Goal: Task Accomplishment & Management: Complete application form

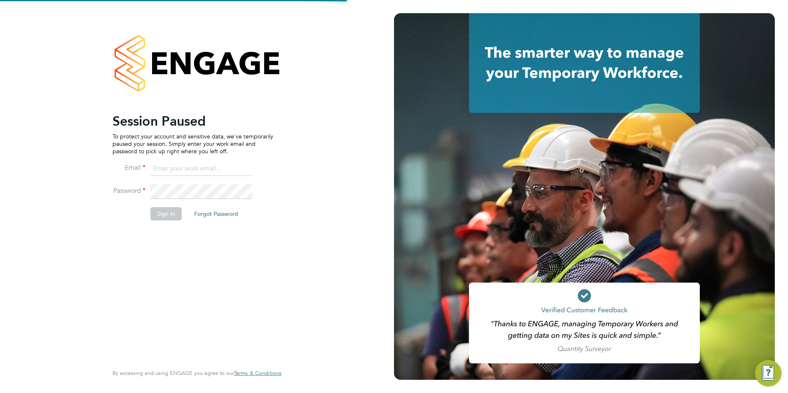
type input "Jessicacapon@romaxrecruitment.com"
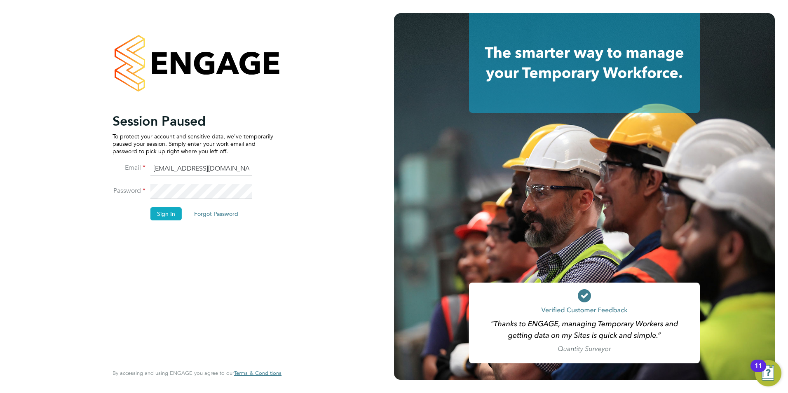
click at [163, 212] on button "Sign In" at bounding box center [165, 213] width 31 height 13
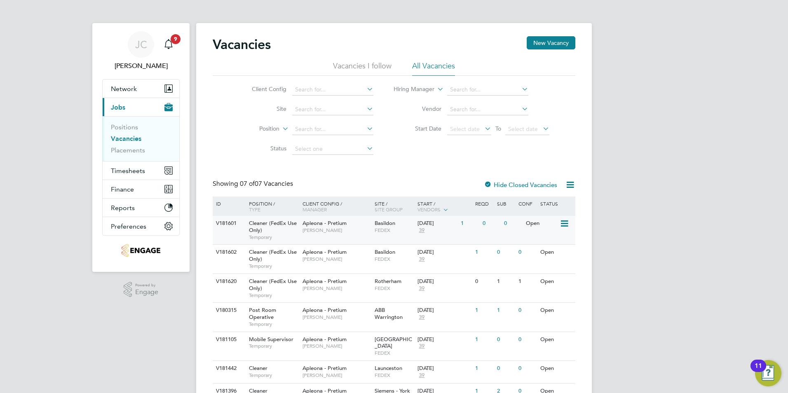
click at [328, 227] on span "[PERSON_NAME]" at bounding box center [336, 230] width 68 height 7
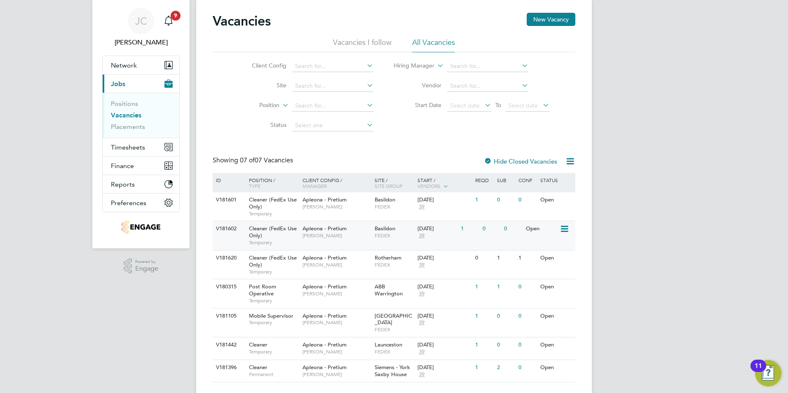
scroll to position [36, 0]
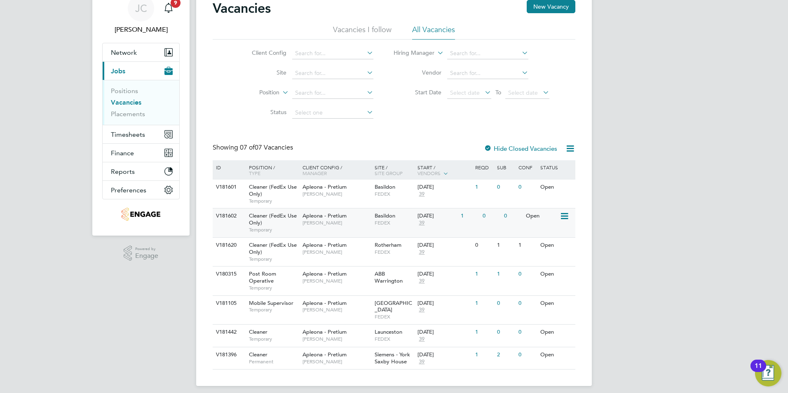
click at [302, 219] on div "Apleona - Pretium Tracy Sellick" at bounding box center [336, 218] width 72 height 21
click at [376, 187] on span "Basildon" at bounding box center [385, 186] width 21 height 7
click at [391, 188] on span "Basildon" at bounding box center [385, 186] width 21 height 7
click at [317, 193] on span "[PERSON_NAME]" at bounding box center [336, 194] width 68 height 7
click at [304, 220] on span "[PERSON_NAME]" at bounding box center [336, 223] width 68 height 7
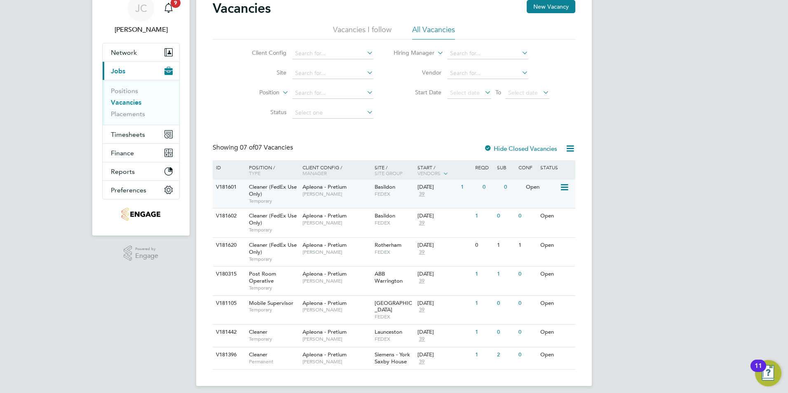
click at [297, 194] on div "Cleaner (FedEx Use Only) Temporary" at bounding box center [272, 194] width 58 height 28
click at [330, 223] on span "[PERSON_NAME]" at bounding box center [336, 223] width 68 height 7
click at [319, 193] on span "[PERSON_NAME]" at bounding box center [336, 194] width 68 height 7
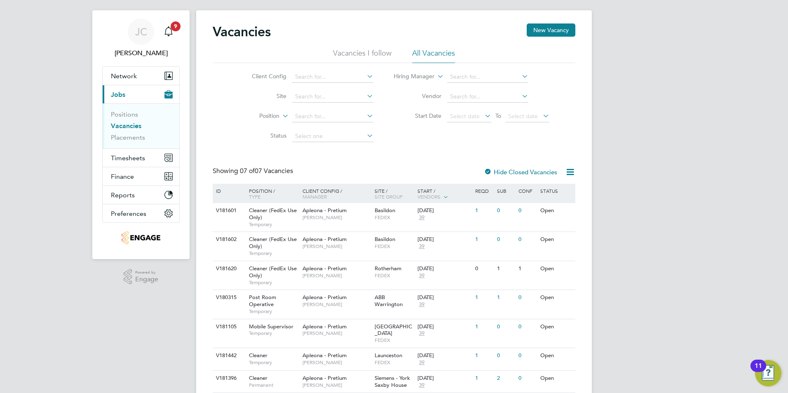
scroll to position [0, 0]
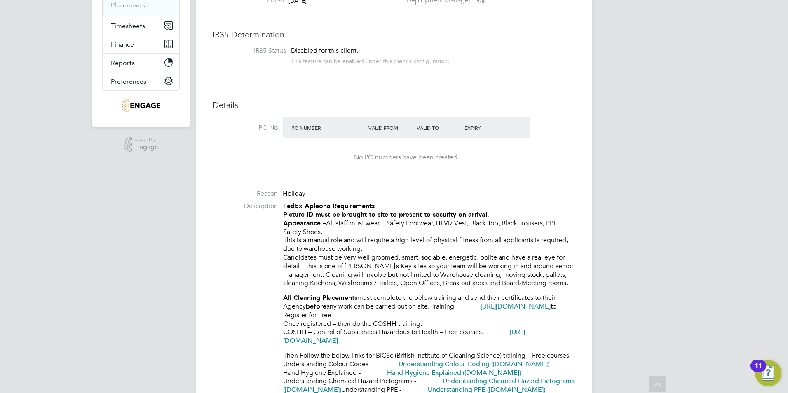
scroll to position [82, 0]
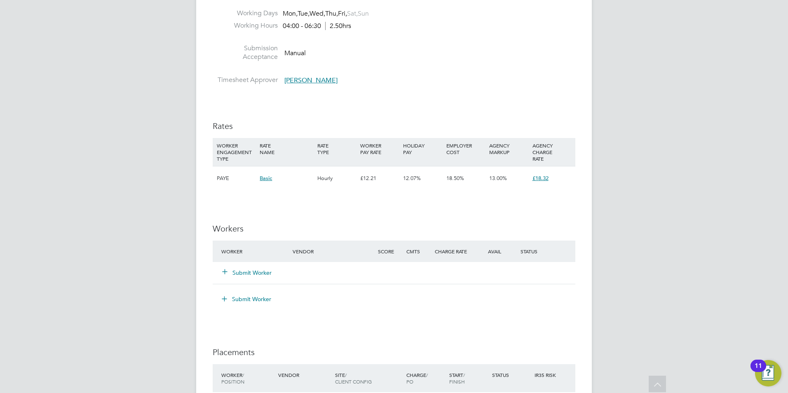
scroll to position [494, 0]
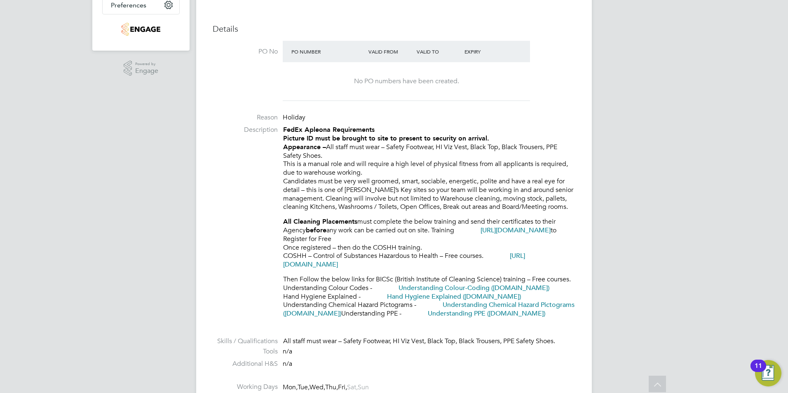
scroll to position [206, 0]
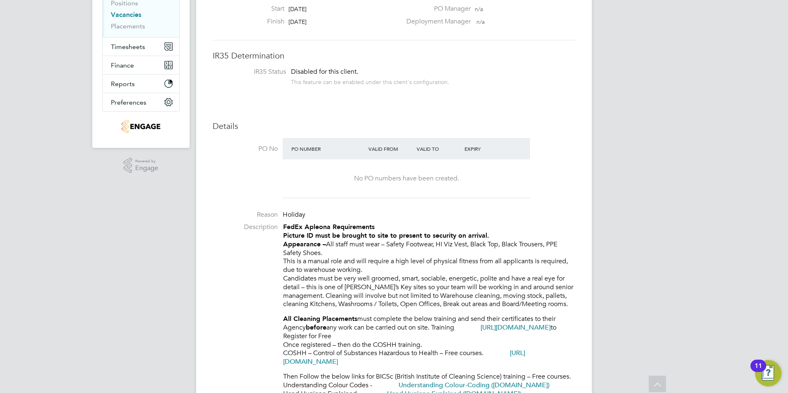
scroll to position [105, 0]
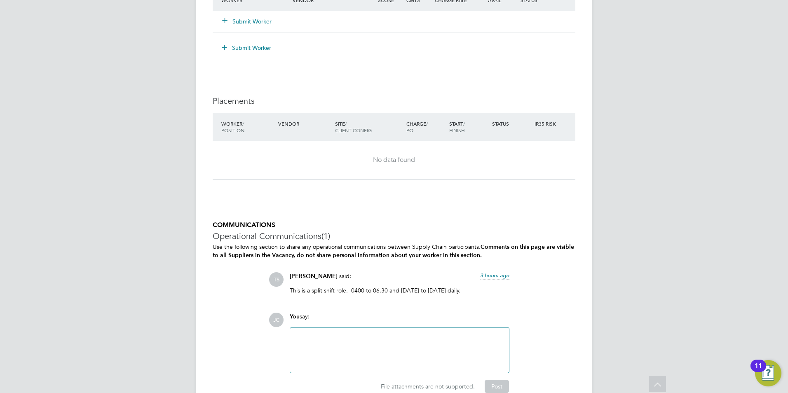
scroll to position [887, 0]
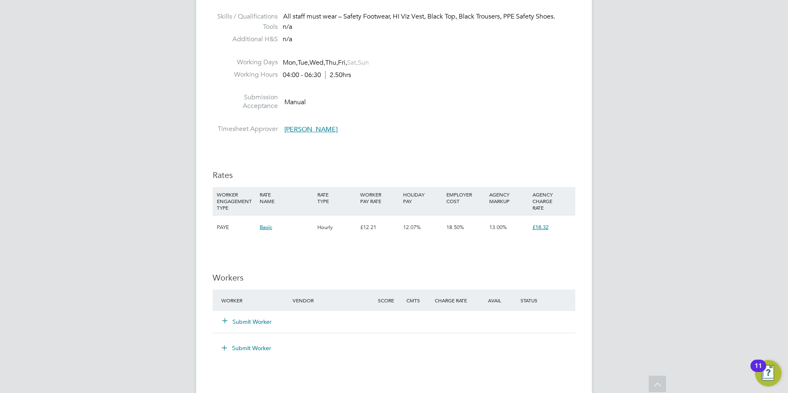
scroll to position [577, 0]
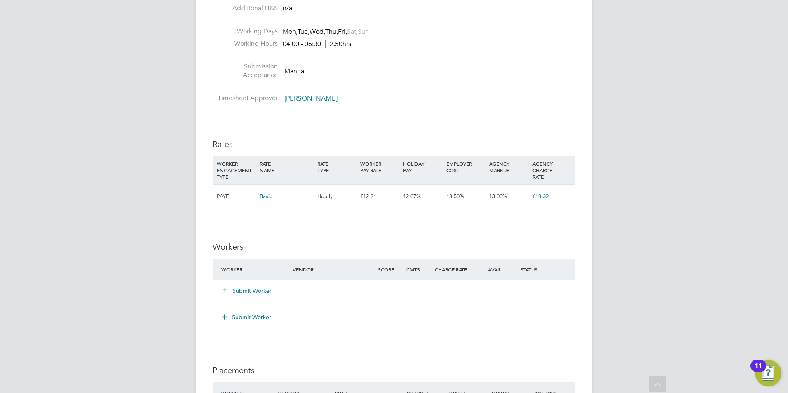
click at [231, 289] on button "Submit Worker" at bounding box center [246, 291] width 49 height 8
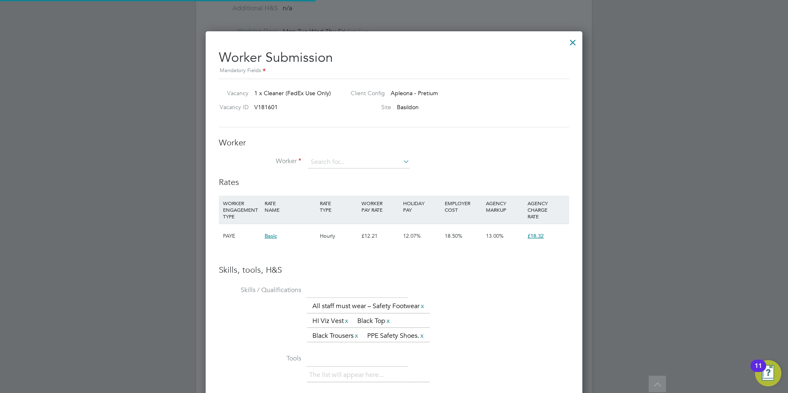
scroll to position [571, 377]
click at [332, 162] on input at bounding box center [359, 162] width 102 height 12
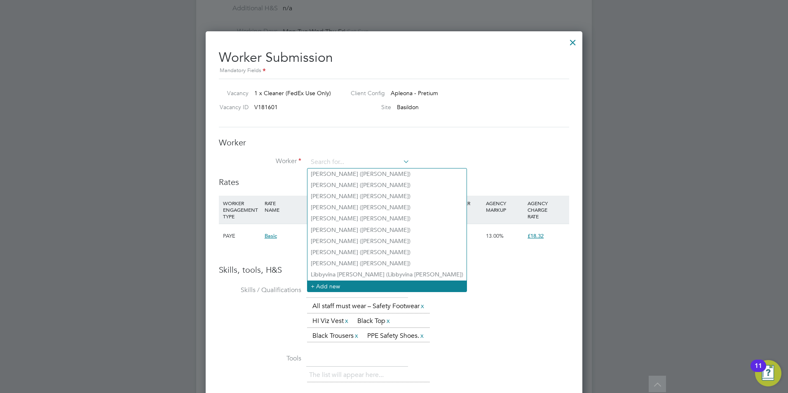
click at [325, 284] on li "+ Add new" at bounding box center [386, 286] width 159 height 11
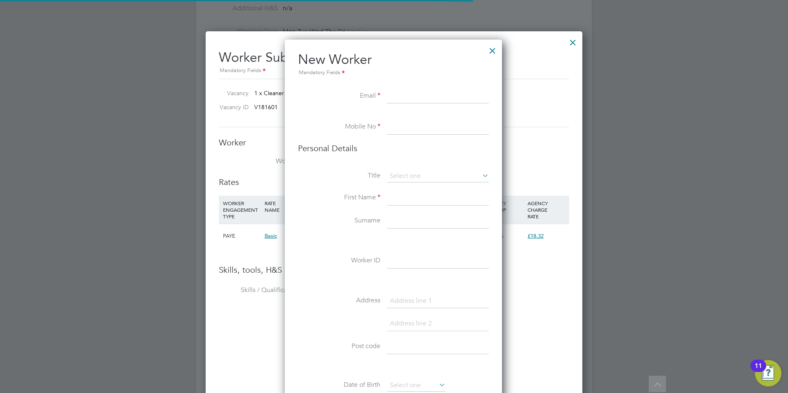
scroll to position [697, 218]
click at [399, 94] on input at bounding box center [438, 96] width 102 height 15
paste input "[EMAIL_ADDRESS][PERSON_NAME][DOMAIN_NAME]"
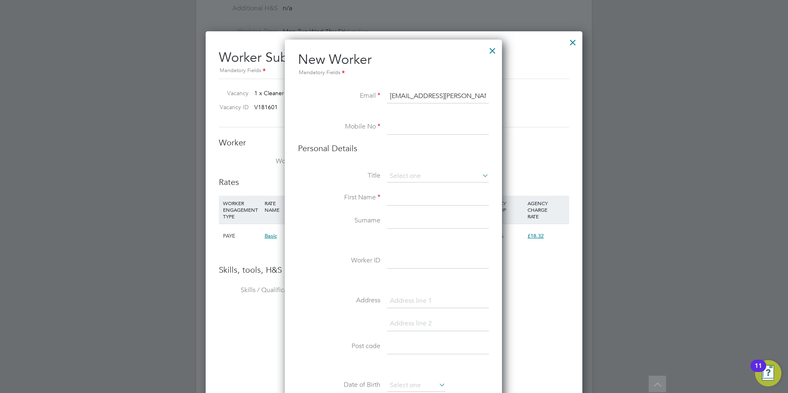
type input "[EMAIL_ADDRESS][PERSON_NAME][DOMAIN_NAME]"
click at [412, 124] on input at bounding box center [438, 127] width 102 height 15
paste input "7470 615561"
click at [389, 125] on input "7470 615561" at bounding box center [438, 127] width 102 height 15
type input "07470 615561"
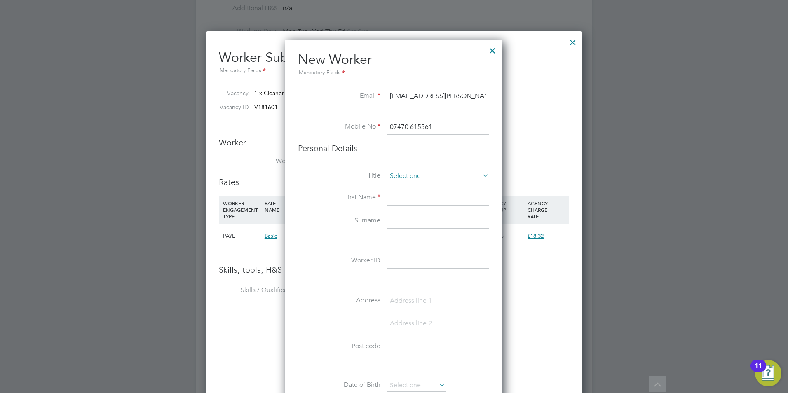
click at [424, 173] on input at bounding box center [438, 176] width 102 height 12
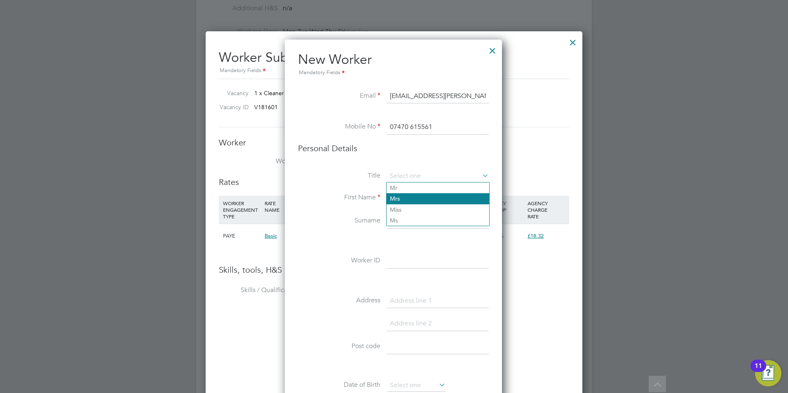
click at [407, 199] on li "Mrs" at bounding box center [437, 198] width 103 height 11
type input "Mrs"
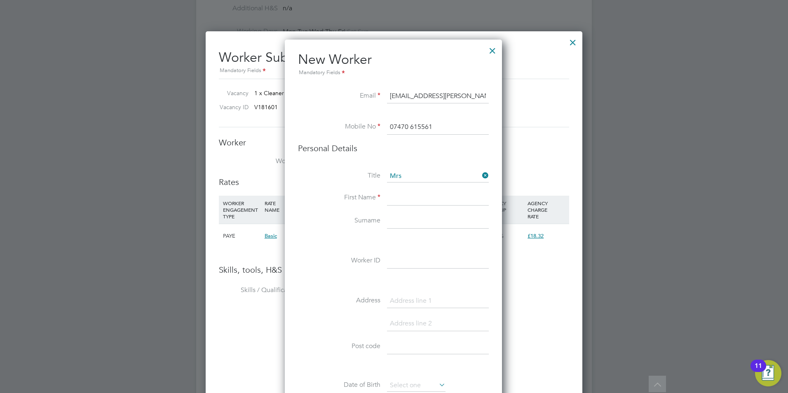
click at [405, 199] on input at bounding box center [438, 198] width 102 height 15
type input "[PERSON_NAME]"
click at [398, 225] on input at bounding box center [438, 221] width 102 height 15
type input "[PERSON_NAME]"
click at [401, 262] on input at bounding box center [438, 261] width 102 height 15
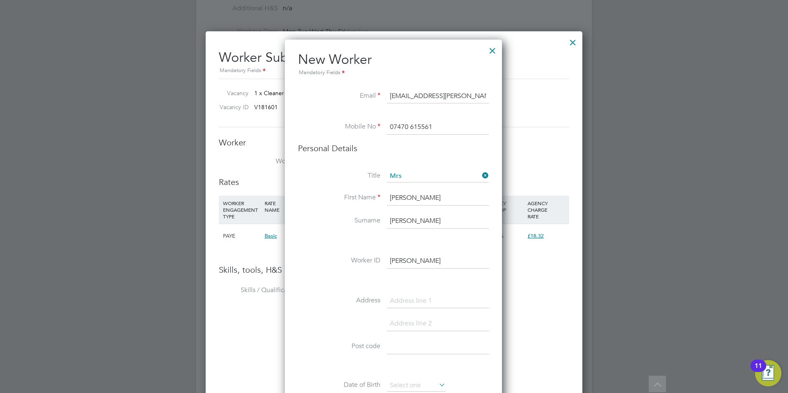
click at [436, 260] on input "[PERSON_NAME]" at bounding box center [438, 261] width 102 height 15
drag, startPoint x: 436, startPoint y: 260, endPoint x: 423, endPoint y: 259, distance: 12.5
click at [423, 259] on input "[PERSON_NAME]" at bounding box center [438, 261] width 102 height 15
type input "[PERSON_NAME]"
click at [402, 304] on input at bounding box center [438, 301] width 102 height 15
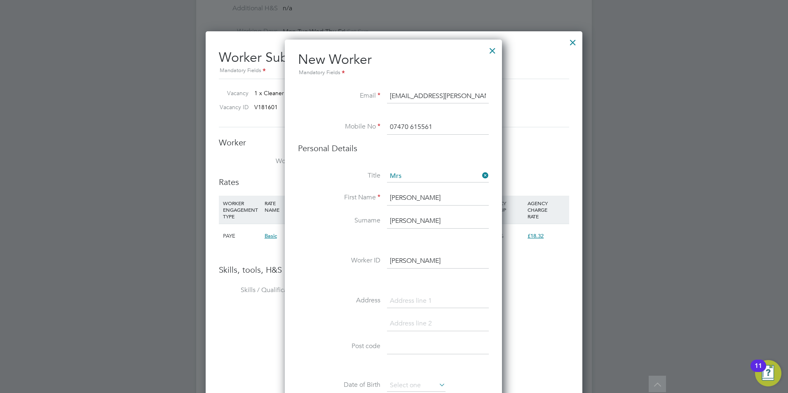
click at [401, 346] on input at bounding box center [438, 347] width 102 height 15
type input "RM7 0PH"
click at [422, 303] on input at bounding box center [438, 301] width 102 height 15
click at [428, 345] on input "RM7 0PH" at bounding box center [438, 347] width 102 height 15
drag, startPoint x: 402, startPoint y: 347, endPoint x: 389, endPoint y: 349, distance: 13.3
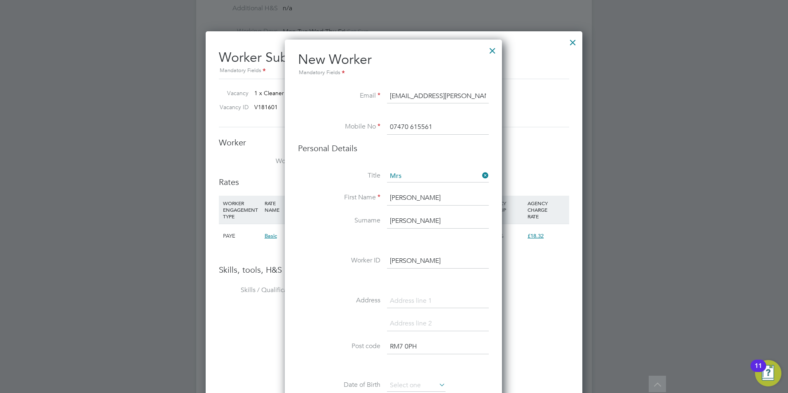
click at [387, 349] on input "RM7 0PH" at bounding box center [438, 347] width 102 height 15
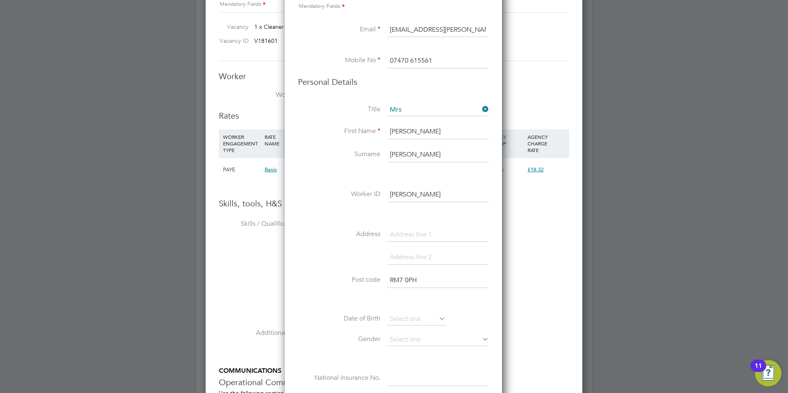
scroll to position [659, 0]
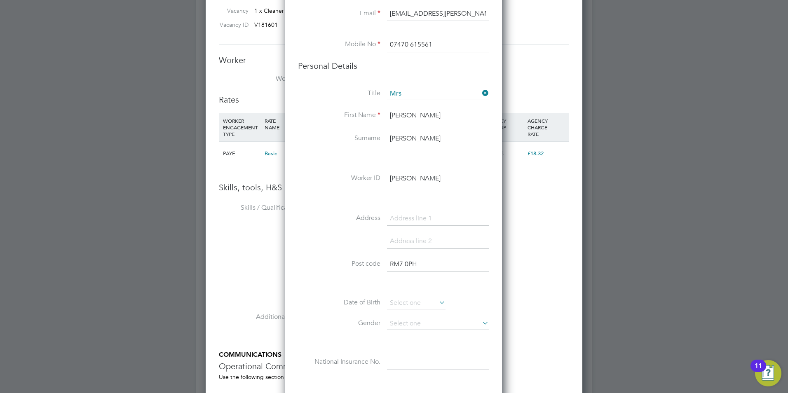
click at [439, 270] on input "RM7 0PH" at bounding box center [438, 264] width 102 height 15
click at [425, 262] on input "RM7 0PH" at bounding box center [438, 264] width 102 height 15
click at [419, 262] on input "RM7 0PH" at bounding box center [438, 264] width 102 height 15
click at [405, 234] on li "Address" at bounding box center [393, 222] width 191 height 23
click at [408, 215] on input at bounding box center [438, 218] width 102 height 15
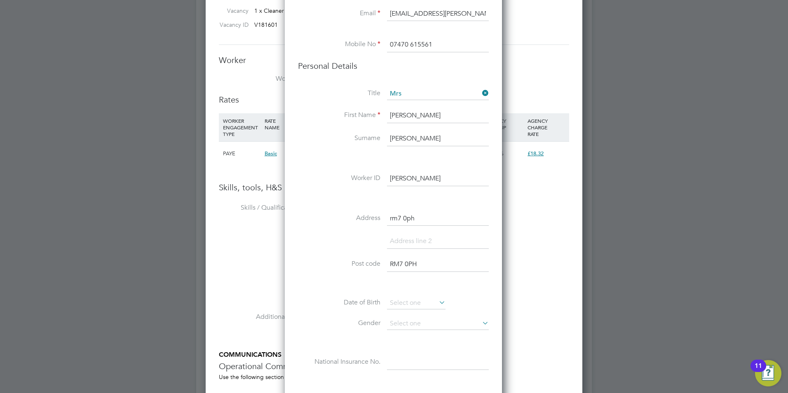
type input "rm7 0ph"
click at [418, 211] on div "Title Mrs First Name [PERSON_NAME] Surname [PERSON_NAME] Worker ID [PERSON_NAME…" at bounding box center [393, 237] width 191 height 299
drag, startPoint x: 413, startPoint y: 219, endPoint x: 381, endPoint y: 225, distance: 32.6
click at [381, 225] on li "Address rm7 0ph" at bounding box center [393, 222] width 191 height 23
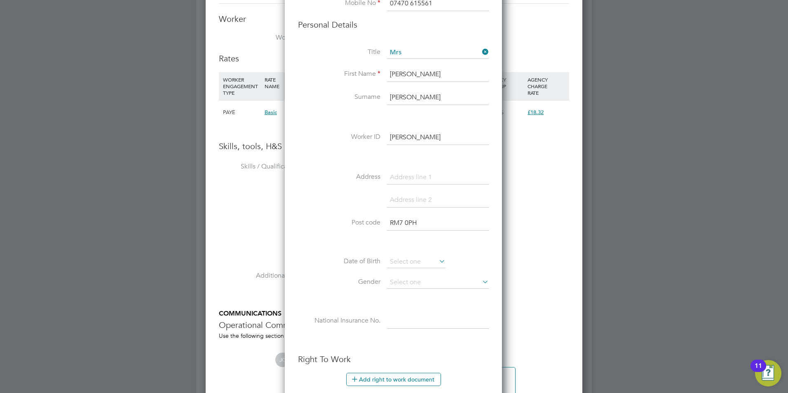
click at [411, 255] on div "Title Mrs First Name [PERSON_NAME] Surname [PERSON_NAME] Worker ID [PERSON_NAME…" at bounding box center [393, 196] width 191 height 299
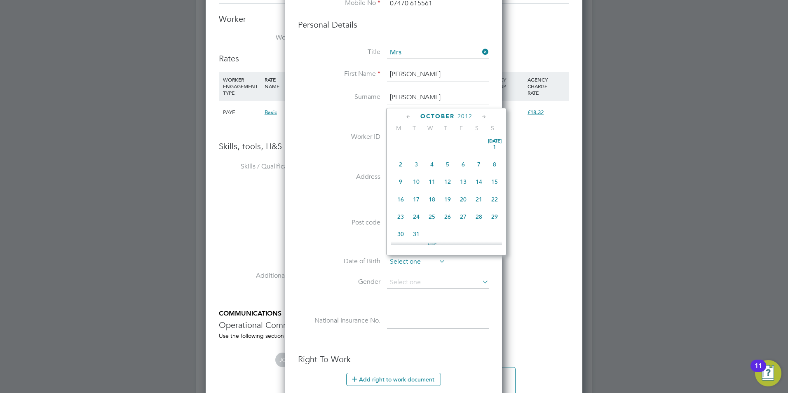
click at [418, 265] on input at bounding box center [416, 262] width 59 height 12
click at [453, 114] on span "October" at bounding box center [437, 116] width 34 height 7
click at [410, 115] on icon at bounding box center [409, 116] width 8 height 9
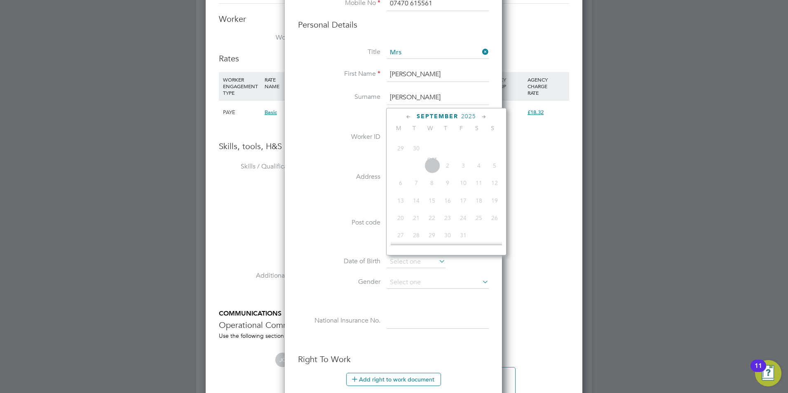
click at [410, 115] on icon at bounding box center [409, 116] width 8 height 9
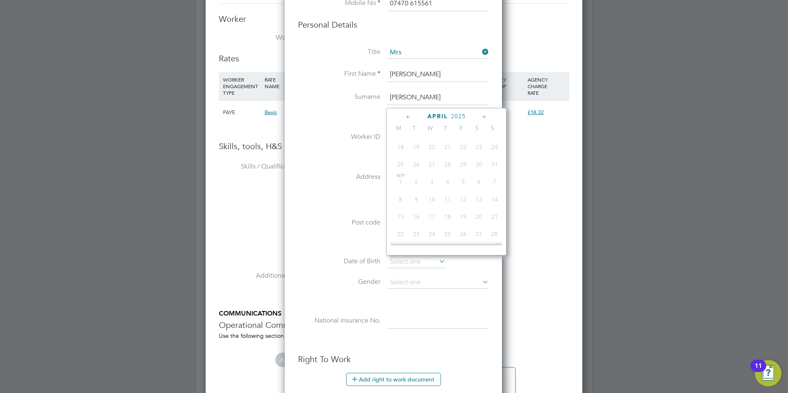
scroll to position [14182, 0]
click at [457, 115] on span "2025" at bounding box center [458, 116] width 15 height 7
click at [452, 143] on span "1994" at bounding box center [448, 137] width 16 height 16
click at [409, 114] on icon at bounding box center [409, 116] width 8 height 9
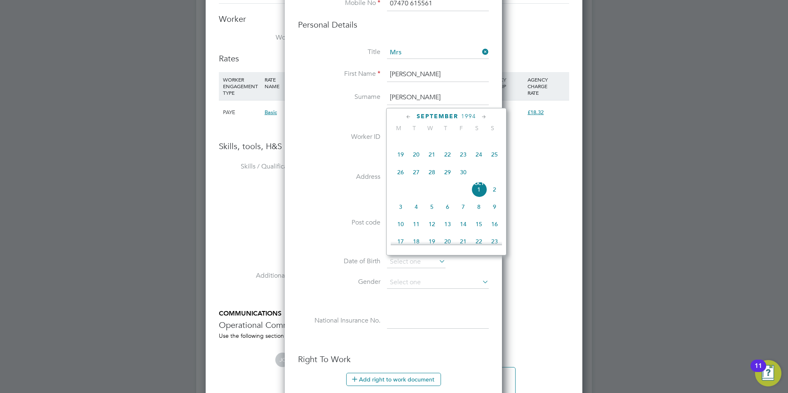
scroll to position [89, 0]
click at [409, 115] on icon at bounding box center [409, 116] width 8 height 9
click at [410, 115] on icon at bounding box center [409, 116] width 8 height 9
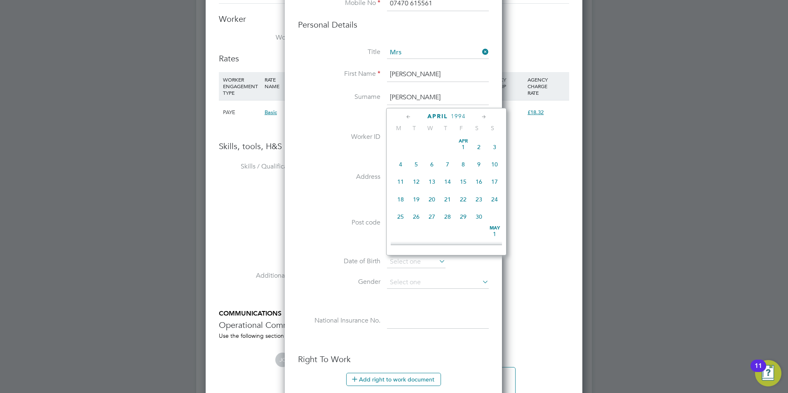
click at [410, 115] on icon at bounding box center [409, 116] width 8 height 9
click at [487, 116] on icon at bounding box center [484, 116] width 8 height 9
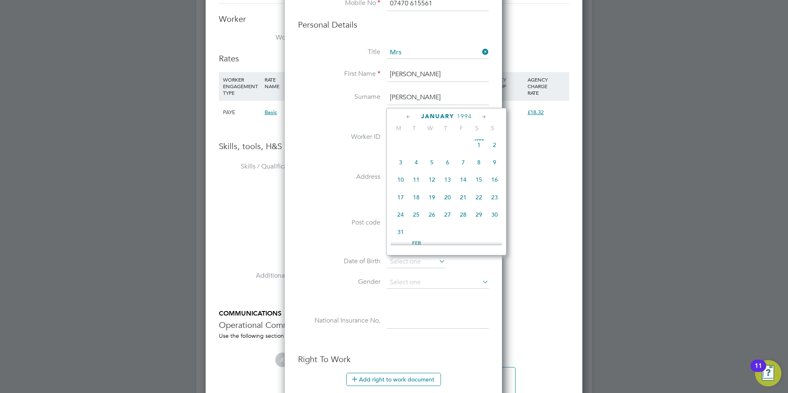
click at [486, 116] on icon at bounding box center [484, 116] width 8 height 9
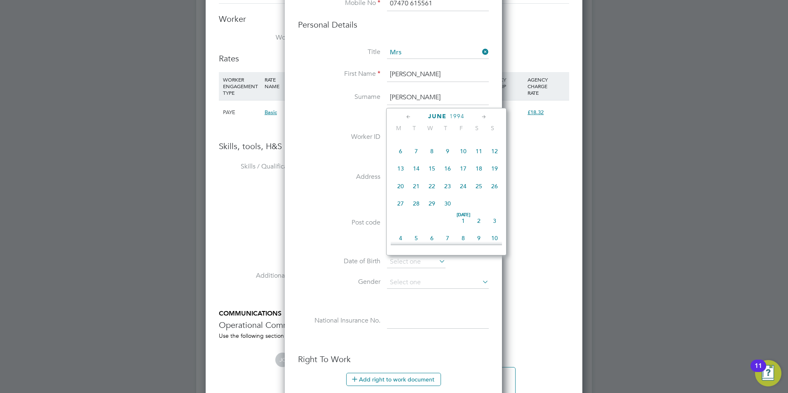
click at [486, 116] on icon at bounding box center [484, 116] width 8 height 9
click at [402, 192] on span "18" at bounding box center [401, 184] width 16 height 16
type input "[DATE]"
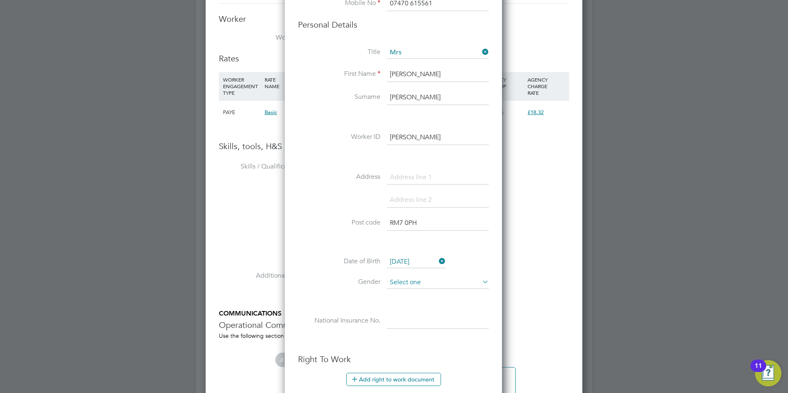
click at [407, 286] on input at bounding box center [438, 282] width 102 height 12
click at [402, 293] on li "[DEMOGRAPHIC_DATA]" at bounding box center [437, 294] width 103 height 11
type input "[DEMOGRAPHIC_DATA]"
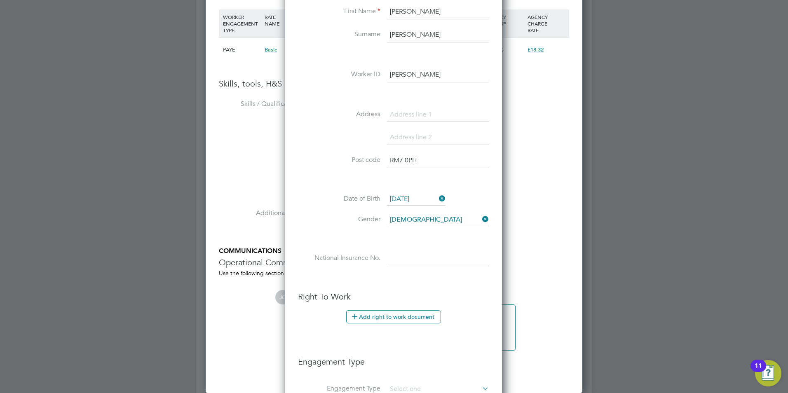
scroll to position [783, 0]
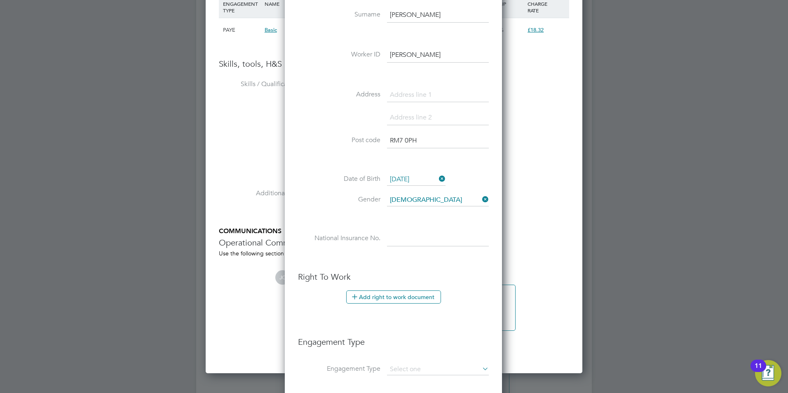
click at [402, 236] on input at bounding box center [438, 239] width 102 height 15
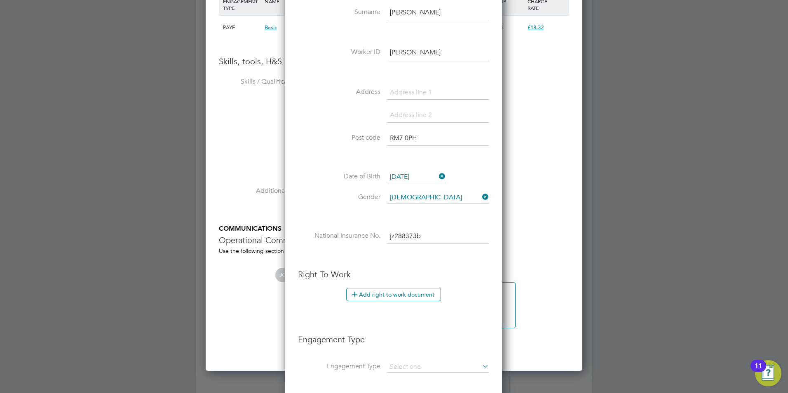
scroll to position [865, 0]
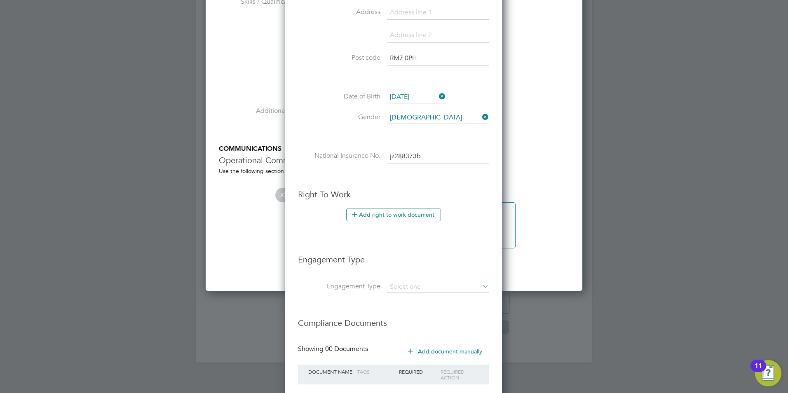
type input "JZ 28 83 73 B"
click at [411, 218] on button "Add right to work document" at bounding box center [393, 214] width 95 height 13
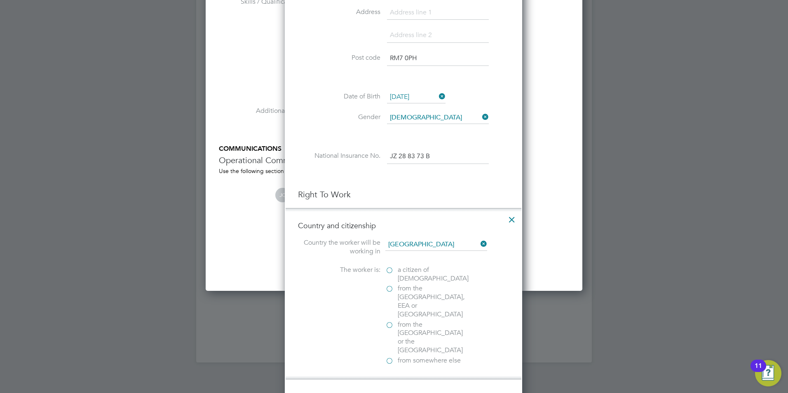
scroll to position [821, 238]
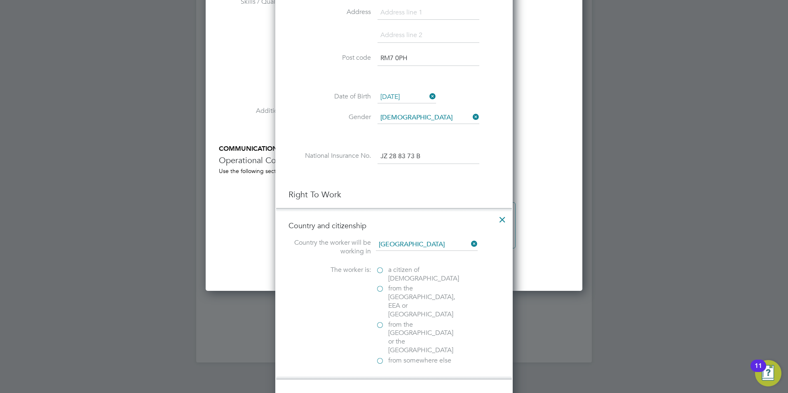
click at [377, 269] on label "a citizen of [DEMOGRAPHIC_DATA]" at bounding box center [417, 274] width 82 height 17
click at [0, 0] on input "a citizen of [DEMOGRAPHIC_DATA]" at bounding box center [0, 0] width 0 height 0
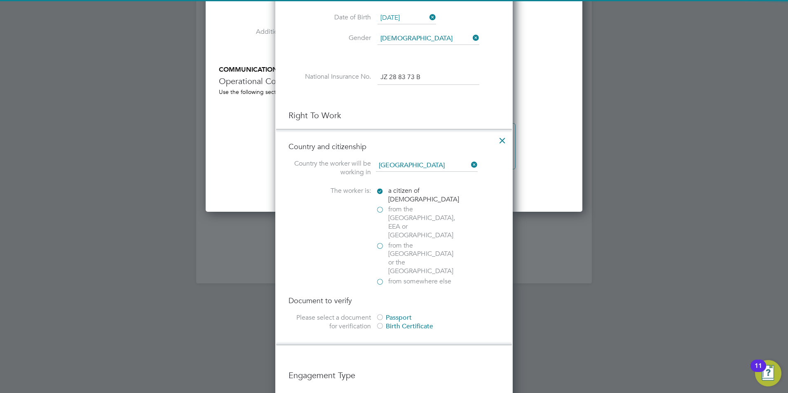
scroll to position [948, 0]
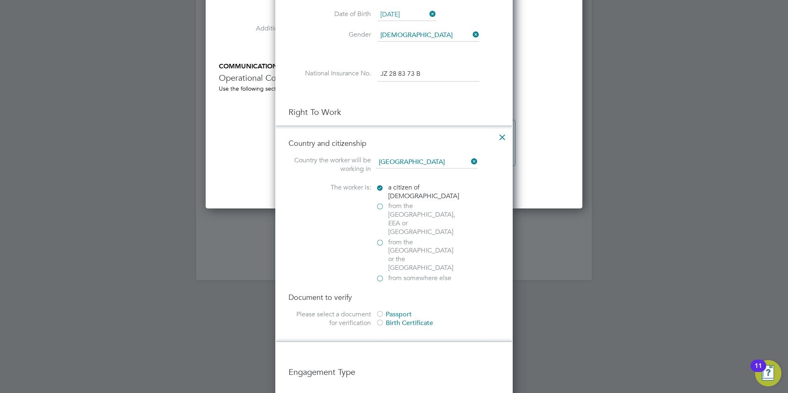
click at [384, 310] on div "Passport" at bounding box center [438, 314] width 124 height 9
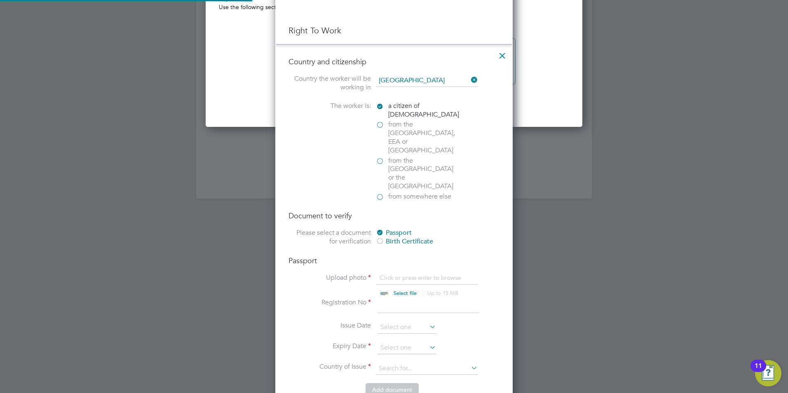
scroll to position [1030, 0]
click at [399, 273] on input "file" at bounding box center [412, 285] width 129 height 25
type input "C:\fakepath\[PERSON_NAME],ell Passport.jpg"
click at [386, 297] on input at bounding box center [428, 304] width 102 height 15
click at [396, 297] on input at bounding box center [428, 304] width 102 height 15
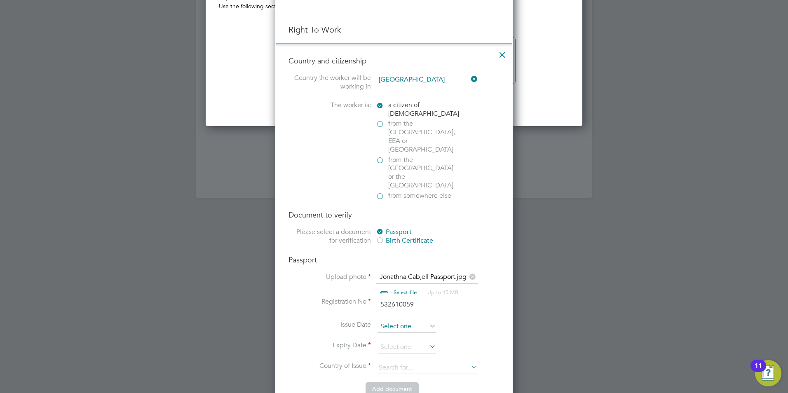
type input "532610059"
click at [396, 321] on input at bounding box center [406, 327] width 59 height 12
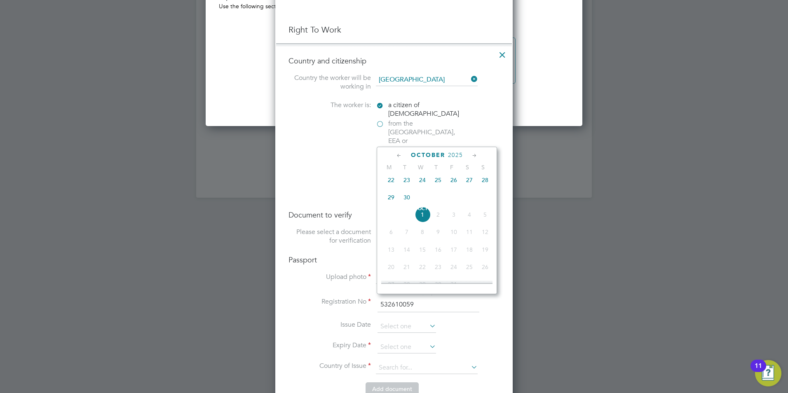
click at [457, 155] on span "2025" at bounding box center [455, 155] width 15 height 7
click at [456, 198] on span "2015" at bounding box center [454, 194] width 16 height 16
click at [397, 155] on icon at bounding box center [399, 155] width 8 height 9
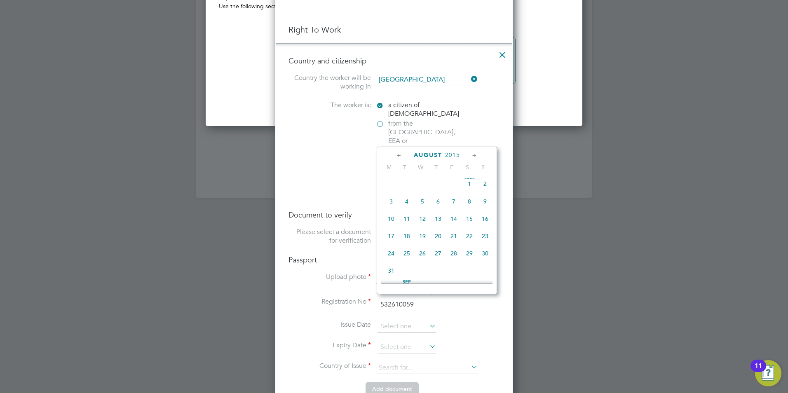
click at [397, 155] on icon at bounding box center [399, 155] width 8 height 9
click at [396, 154] on icon at bounding box center [399, 155] width 8 height 9
click at [477, 154] on icon at bounding box center [475, 155] width 8 height 9
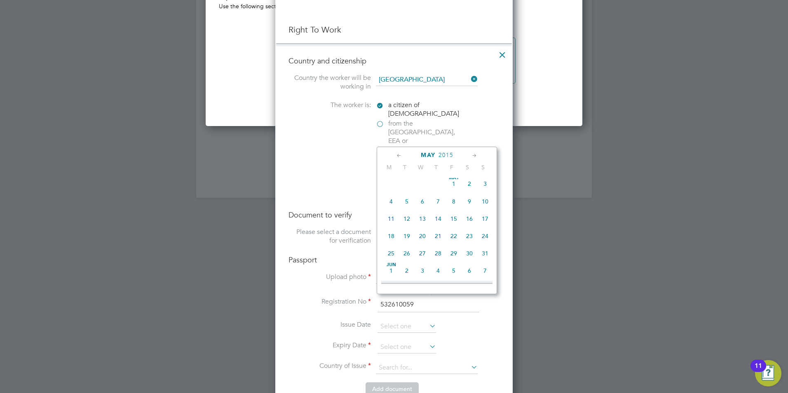
click at [476, 154] on icon at bounding box center [475, 155] width 8 height 9
click at [468, 218] on span "18" at bounding box center [469, 215] width 16 height 16
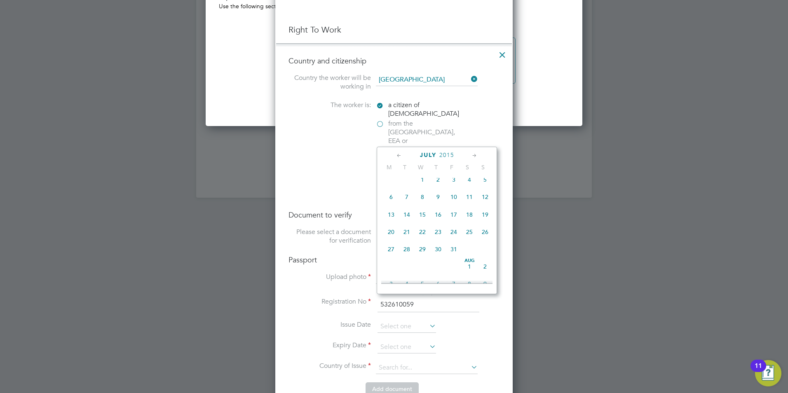
type input "[DATE]"
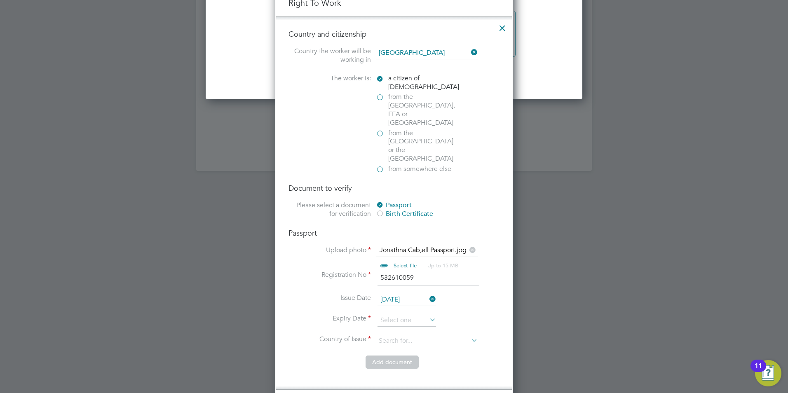
scroll to position [1071, 0]
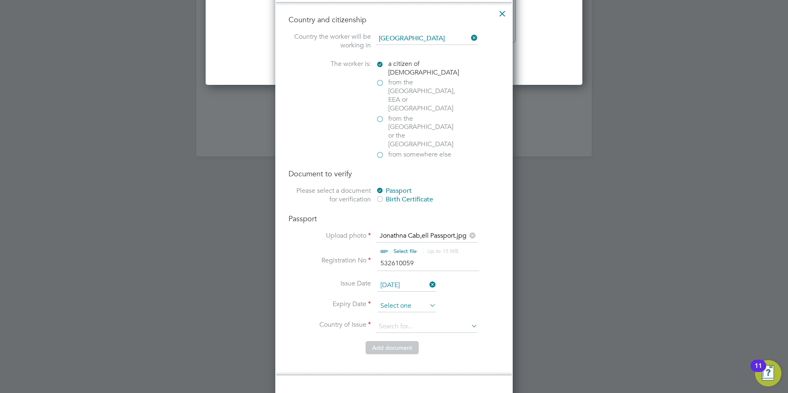
click at [392, 300] on input at bounding box center [406, 306] width 59 height 12
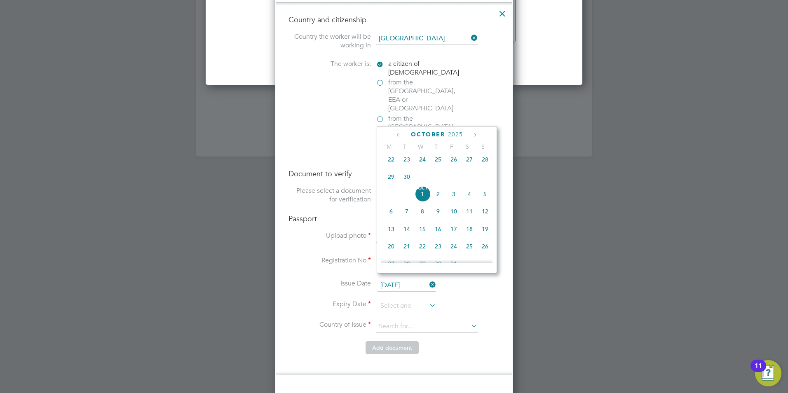
click at [483, 216] on span "12" at bounding box center [485, 212] width 16 height 16
type input "[DATE]"
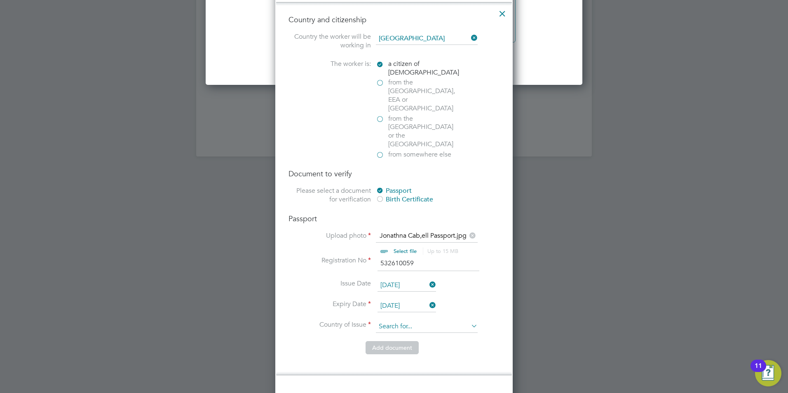
click at [406, 321] on input at bounding box center [427, 327] width 102 height 12
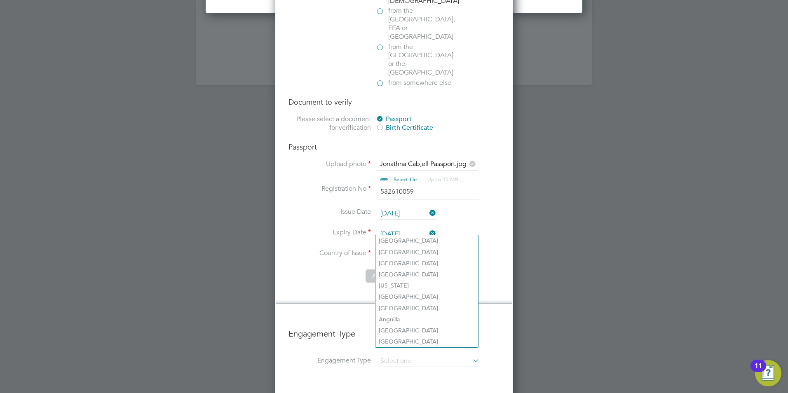
scroll to position [1154, 0]
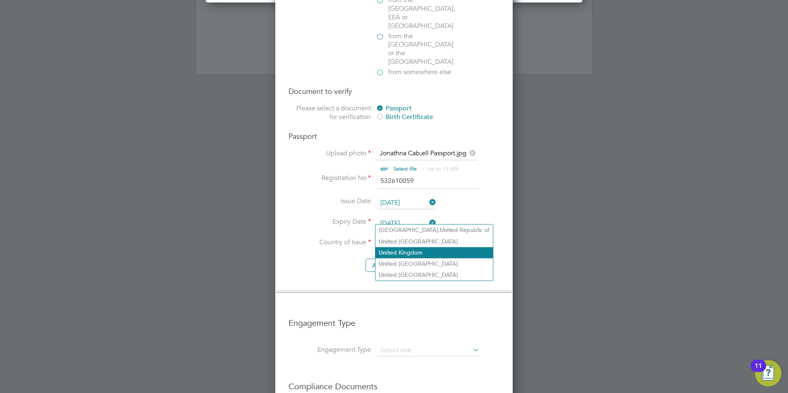
click at [417, 252] on li "Unit ed Kingdom" at bounding box center [433, 252] width 117 height 11
type input "[GEOGRAPHIC_DATA]"
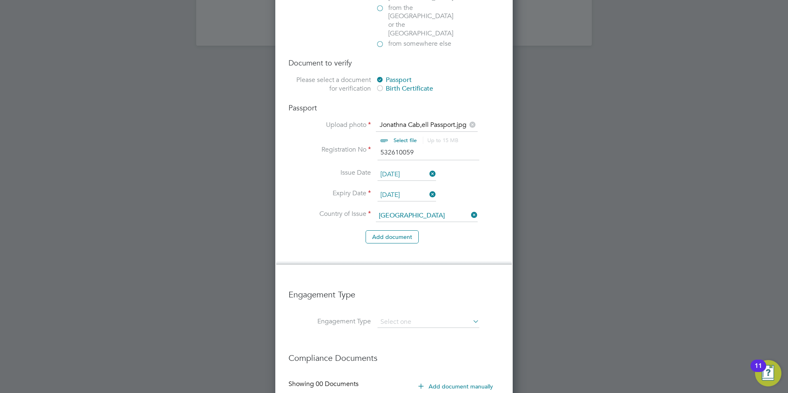
scroll to position [1246, 0]
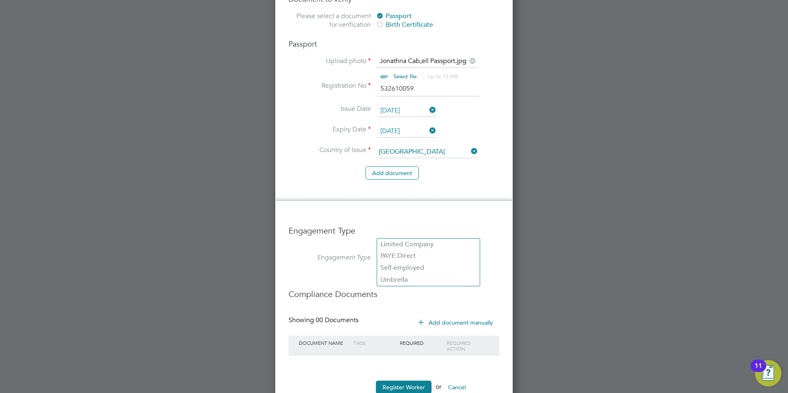
click at [426, 253] on input at bounding box center [428, 259] width 102 height 12
click at [418, 258] on li "PAYE Direct" at bounding box center [428, 256] width 103 height 12
type input "PAYE Direct"
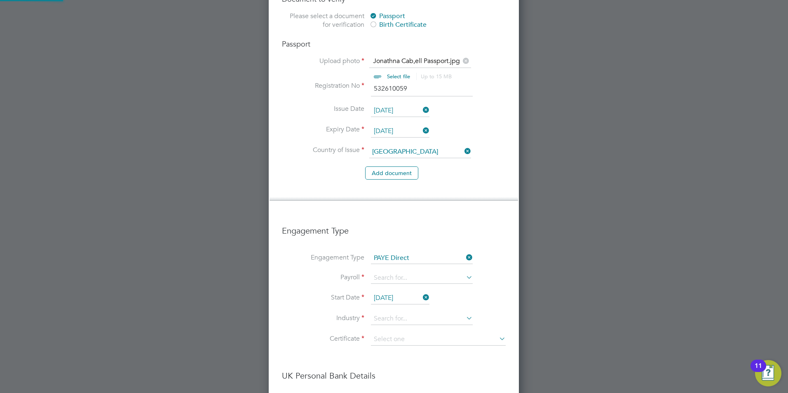
scroll to position [1263, 251]
click at [389, 272] on input at bounding box center [422, 278] width 102 height 12
click at [384, 269] on li "PAYE" at bounding box center [421, 264] width 103 height 12
type input "PAYE"
click at [385, 313] on input at bounding box center [422, 319] width 102 height 12
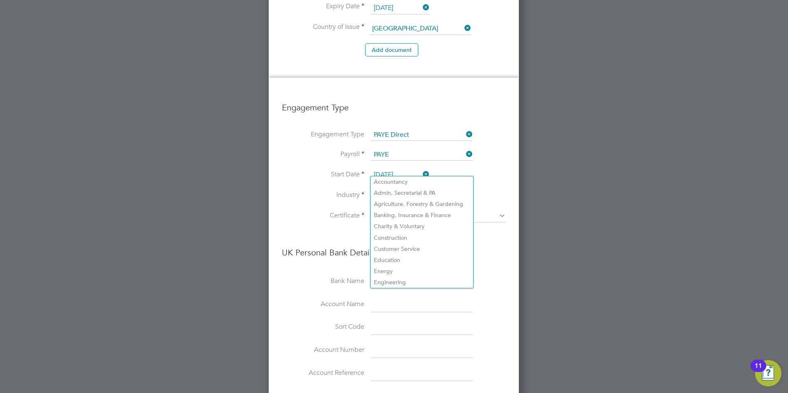
scroll to position [1370, 0]
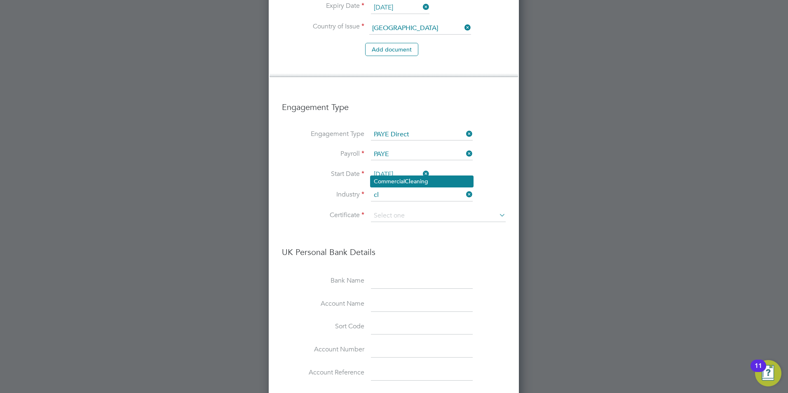
click at [412, 181] on li "Commercial Cl eaning" at bounding box center [421, 181] width 103 height 11
type input "Commercial Cleaning"
click at [404, 210] on input at bounding box center [438, 216] width 135 height 12
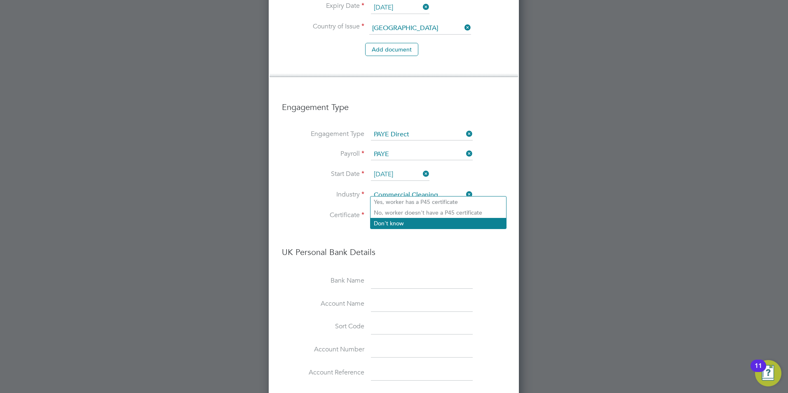
click at [403, 222] on li "Don't know" at bounding box center [438, 223] width 136 height 11
type input "Don't know"
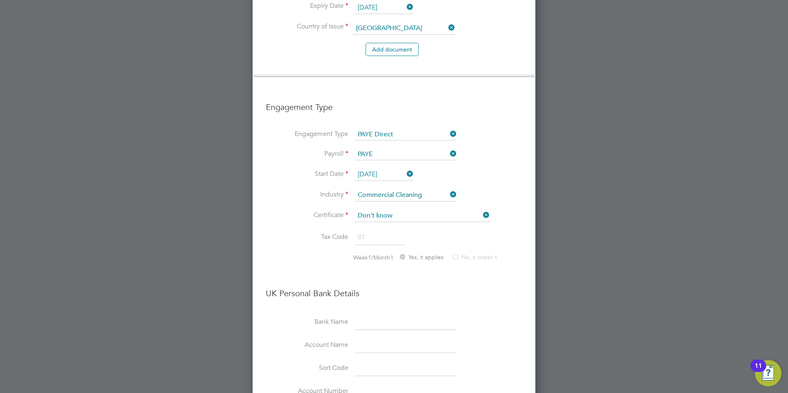
scroll to position [1304, 283]
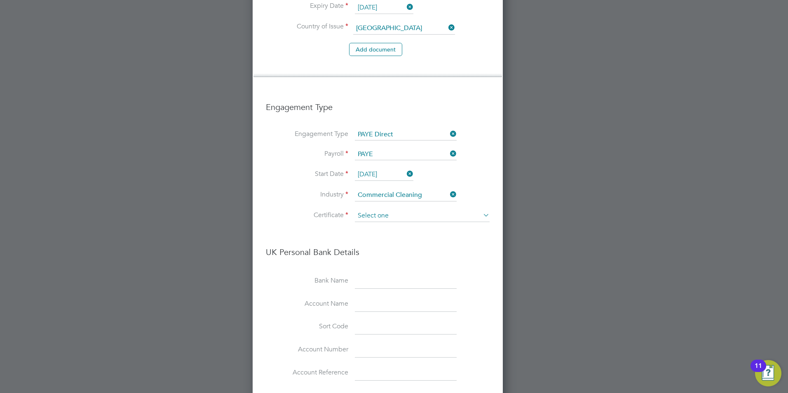
click at [397, 210] on input at bounding box center [422, 216] width 135 height 12
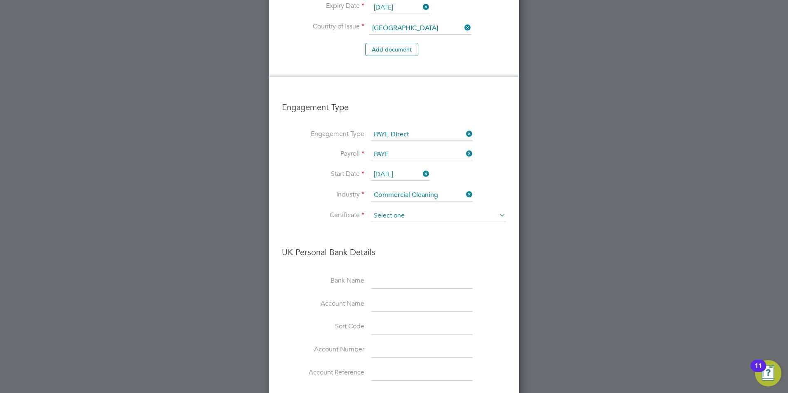
click at [404, 210] on input at bounding box center [438, 216] width 135 height 12
click at [398, 210] on input at bounding box center [438, 216] width 135 height 12
drag, startPoint x: 390, startPoint y: 188, endPoint x: 494, endPoint y: 187, distance: 103.4
click at [391, 210] on input at bounding box center [438, 216] width 135 height 12
click at [497, 209] on icon at bounding box center [497, 215] width 0 height 12
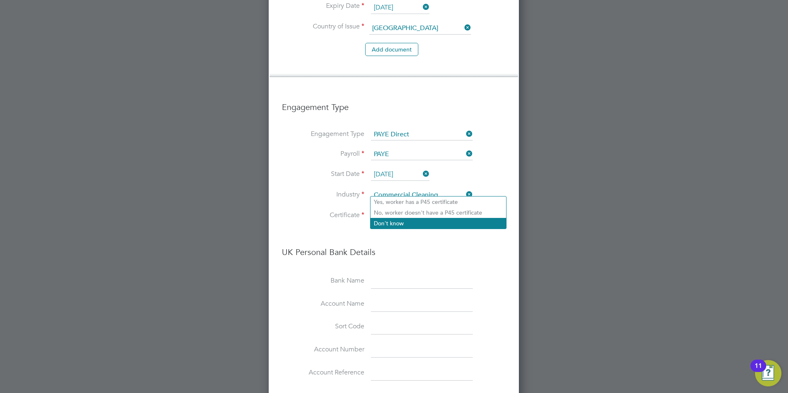
click at [414, 226] on li "Don't know" at bounding box center [438, 223] width 136 height 11
type input "Don't know"
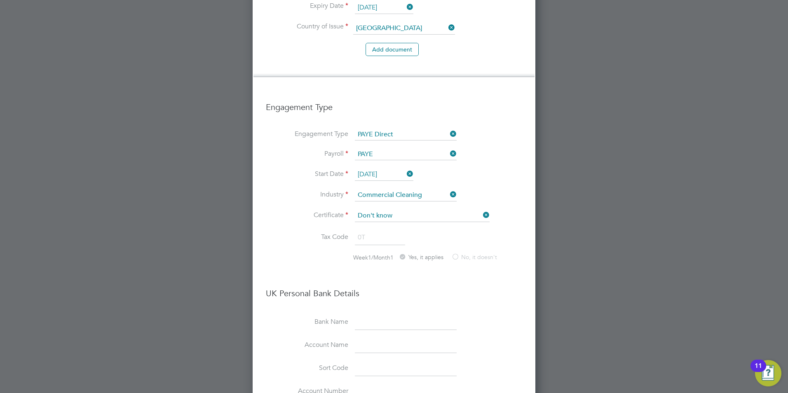
click at [367, 248] on div "Certificate Don't know Tax Code 0T Week1/Month1 Yes, it applies No, it doesn't …" at bounding box center [394, 320] width 256 height 221
click at [360, 230] on li "Tax Code 0T" at bounding box center [394, 241] width 256 height 23
click at [465, 253] on label "No, it doesn't" at bounding box center [474, 257] width 46 height 9
click at [425, 253] on label "Yes, it applies" at bounding box center [420, 257] width 45 height 9
click at [458, 253] on label "No, it doesn't" at bounding box center [474, 257] width 46 height 9
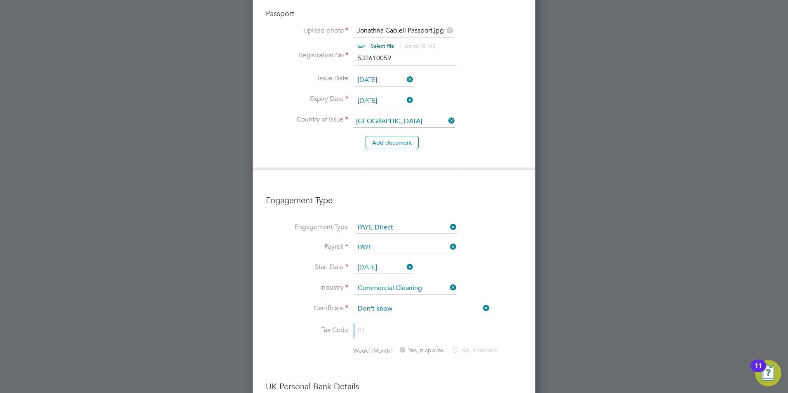
scroll to position [1527, 0]
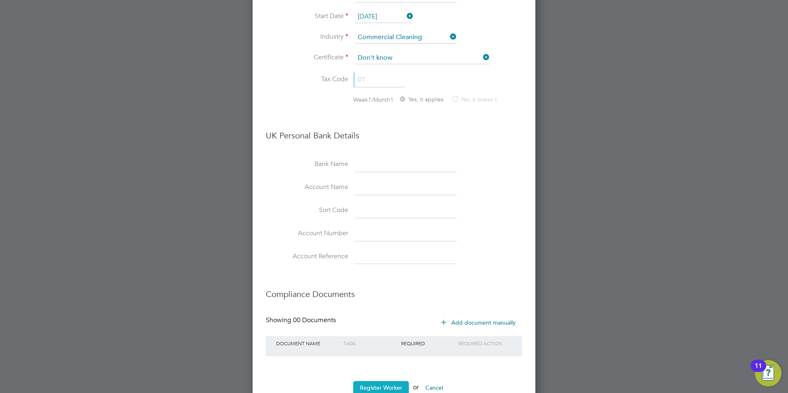
click at [387, 381] on button "Register Worker" at bounding box center [381, 387] width 56 height 13
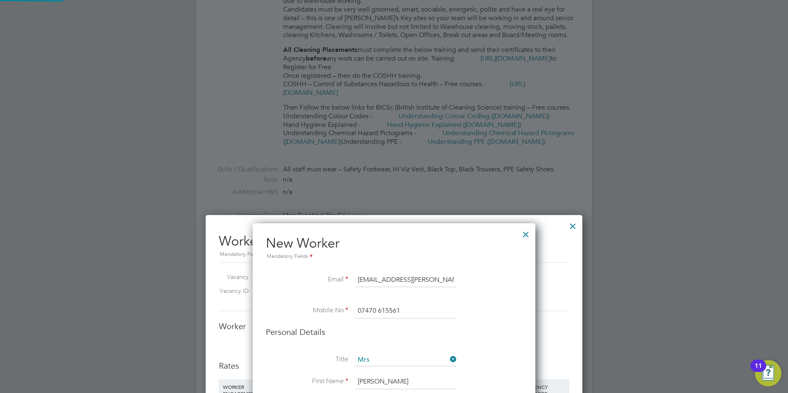
scroll to position [0, 0]
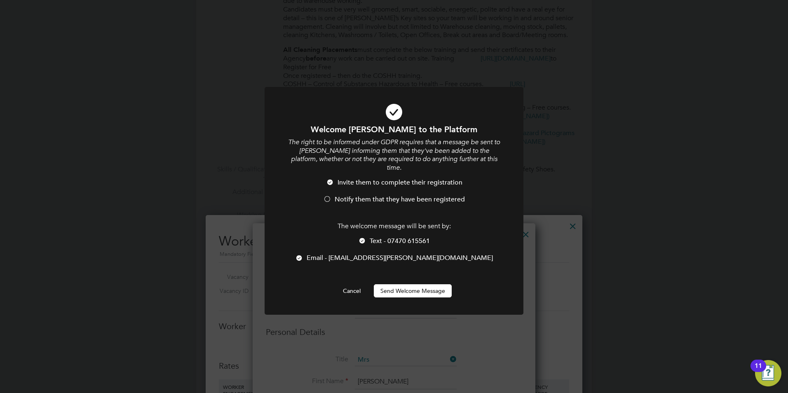
click at [327, 196] on div at bounding box center [327, 200] width 8 height 8
click at [413, 285] on button "Send Welcome Message" at bounding box center [413, 290] width 78 height 13
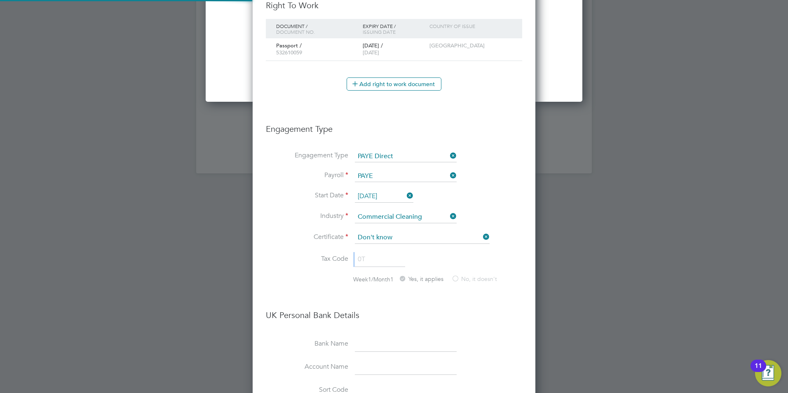
scroll to position [1037, 283]
type input "[PERSON_NAME] ([PERSON_NAME])"
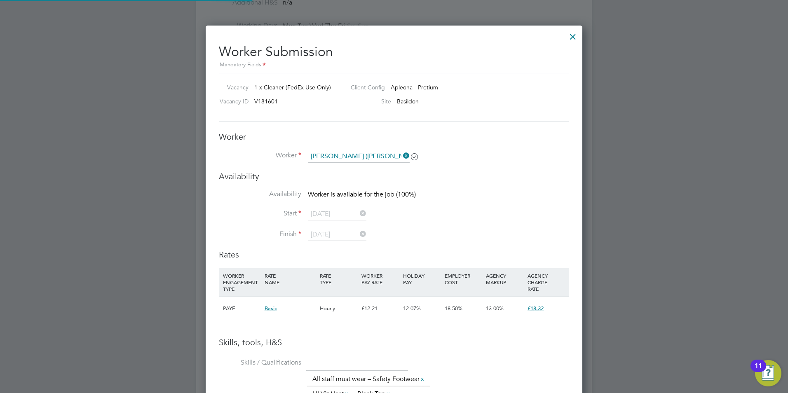
scroll to position [577, 0]
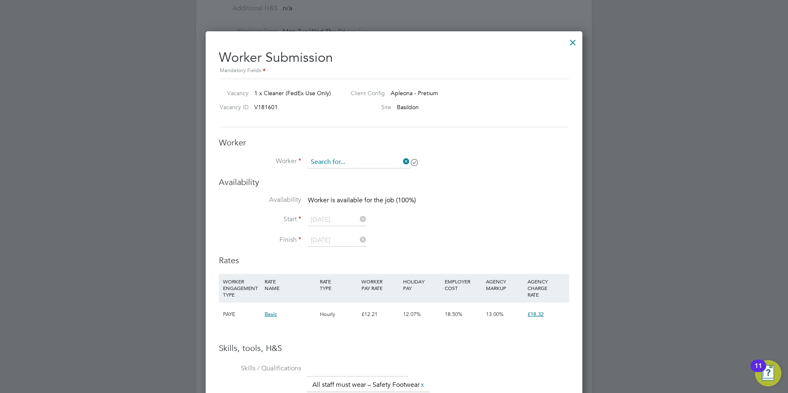
click at [342, 164] on input at bounding box center [359, 162] width 102 height 12
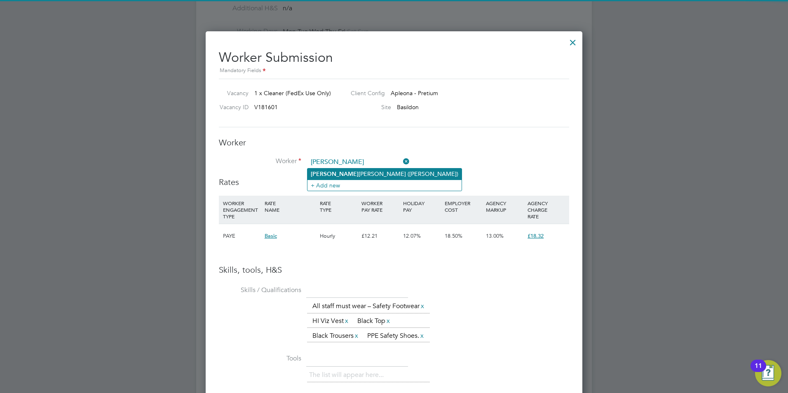
click at [349, 173] on li "[PERSON_NAME] [PERSON_NAME] ([PERSON_NAME])" at bounding box center [384, 174] width 154 height 11
type input "[PERSON_NAME] ([PERSON_NAME])"
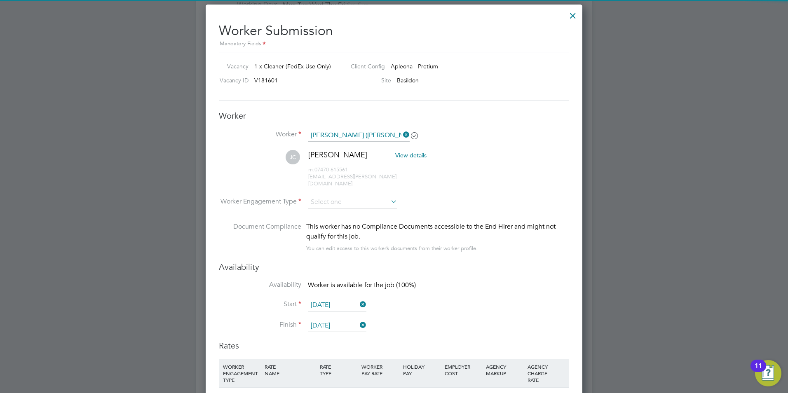
scroll to position [0, 0]
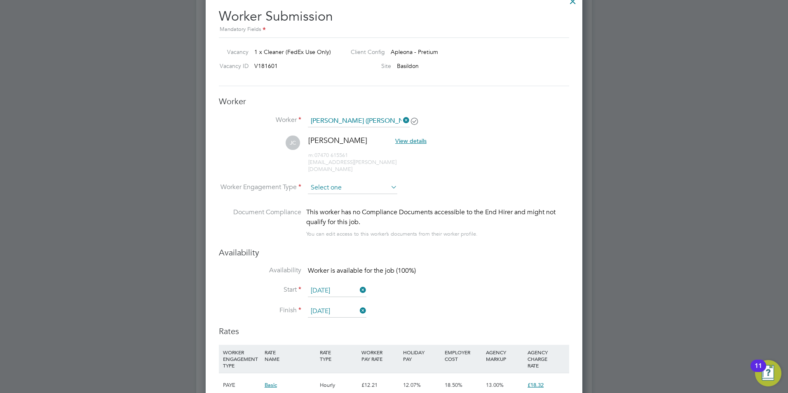
click at [340, 182] on input at bounding box center [352, 188] width 89 height 12
click at [325, 202] on li "PAYE" at bounding box center [352, 203] width 90 height 11
type input "PAYE"
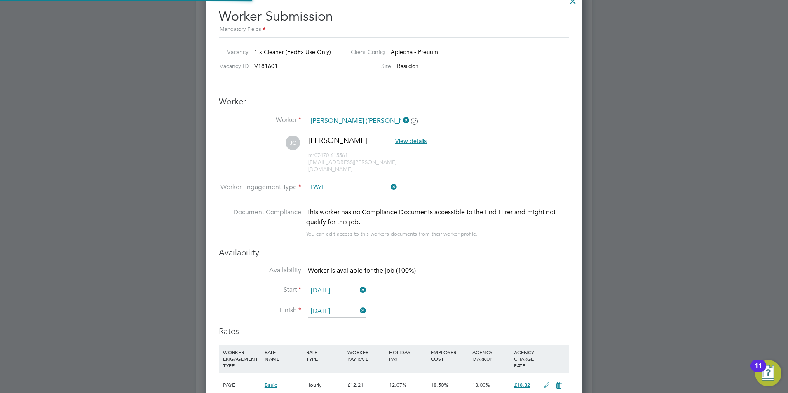
scroll to position [4, 4]
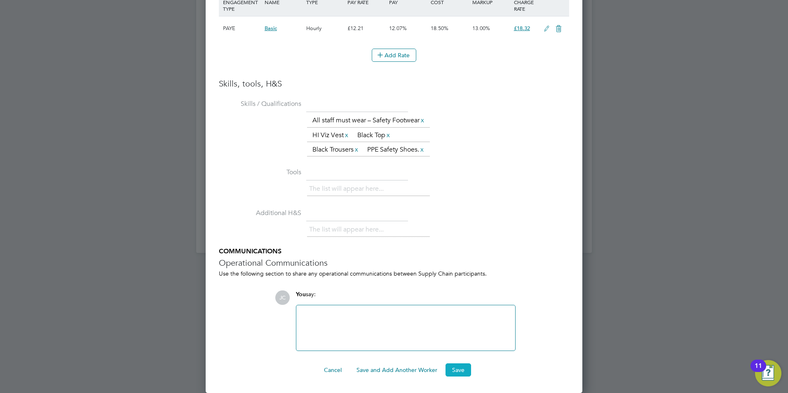
click at [457, 371] on button "Save" at bounding box center [458, 369] width 26 height 13
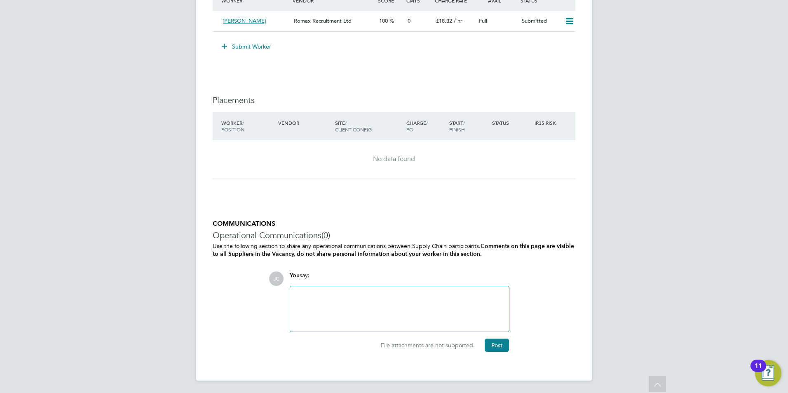
click at [323, 316] on div at bounding box center [399, 308] width 209 height 35
click at [339, 296] on div "I have added [PERSON_NAME]." at bounding box center [399, 308] width 209 height 35
click at [364, 292] on div "I have added [PERSON_NAME]." at bounding box center [399, 308] width 209 height 35
click at [293, 293] on div "I have added [PERSON_NAME]." at bounding box center [399, 308] width 219 height 45
click at [294, 293] on div "I have added [PERSON_NAME]." at bounding box center [399, 308] width 219 height 45
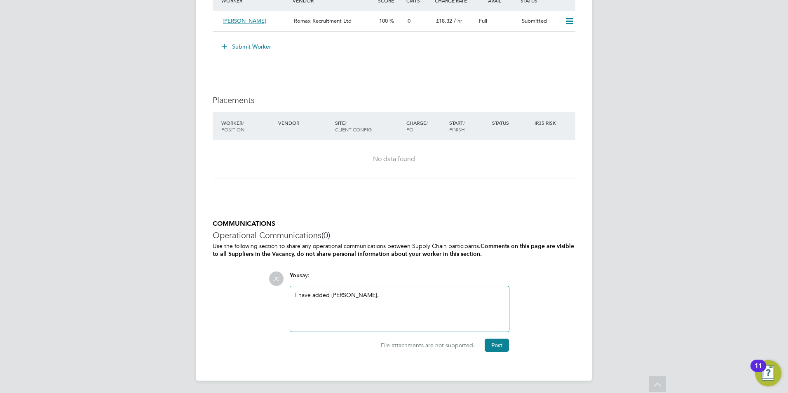
click at [293, 292] on div "I have added [PERSON_NAME]." at bounding box center [399, 308] width 219 height 45
click at [294, 292] on div "I have added [PERSON_NAME]." at bounding box center [399, 308] width 219 height 45
click at [295, 292] on div "I have added [PERSON_NAME]." at bounding box center [399, 308] width 219 height 45
click at [295, 293] on div "I have added [PERSON_NAME]." at bounding box center [399, 308] width 209 height 35
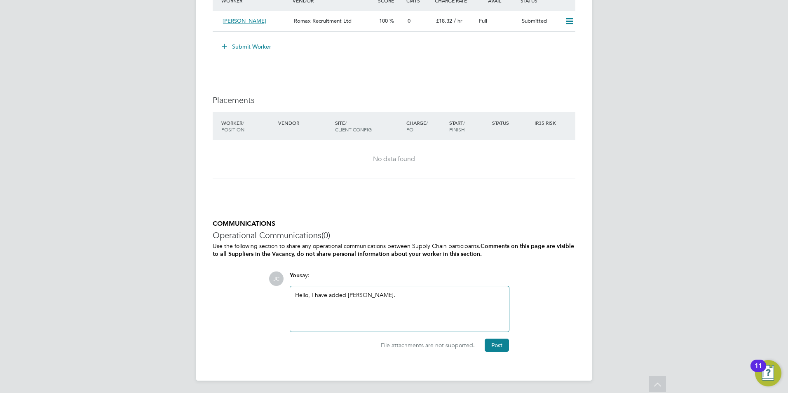
click at [330, 295] on div "Hello, I have added [PERSON_NAME]." at bounding box center [399, 308] width 209 height 35
click at [417, 294] on div "Hello, I have just added [PERSON_NAME]." at bounding box center [399, 308] width 209 height 35
click at [420, 298] on div "Hello, I have just added [PERSON_NAME]. Avaibale for [DATE]" at bounding box center [399, 308] width 209 height 35
drag, startPoint x: 417, startPoint y: 290, endPoint x: 396, endPoint y: 294, distance: 21.4
click at [389, 296] on div "Hello, I have just added [PERSON_NAME]. Avaibale for [DATE]" at bounding box center [399, 308] width 209 height 35
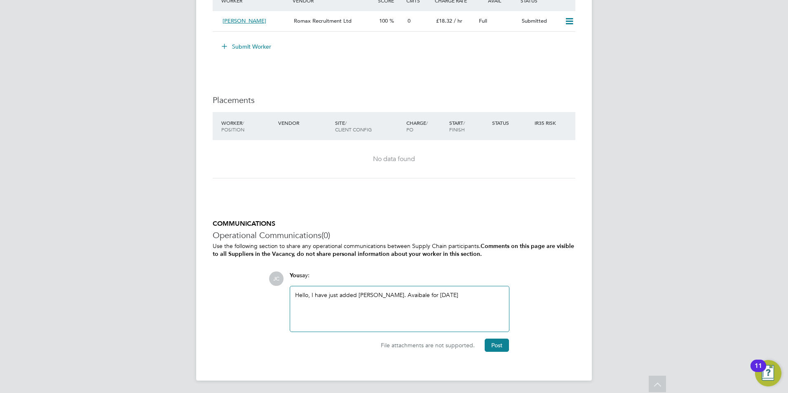
click at [416, 295] on div "Hello, I have just added [PERSON_NAME]. Avaibale for [DATE]" at bounding box center [399, 308] width 209 height 35
click at [423, 297] on div "Hello, I have just added [PERSON_NAME]. Avaibale for [DATE]" at bounding box center [399, 308] width 209 height 35
click at [480, 294] on div "Hello, I have just added [PERSON_NAME]. Available for [DATE]" at bounding box center [399, 308] width 209 height 35
drag, startPoint x: 419, startPoint y: 297, endPoint x: 363, endPoint y: 294, distance: 56.5
click at [358, 297] on div "Hello, I have just added [PERSON_NAME]. Available for [DATE]" at bounding box center [399, 308] width 209 height 35
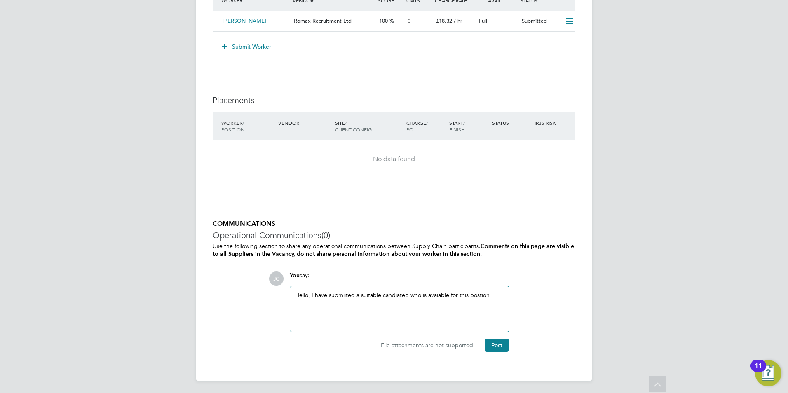
click at [332, 293] on div "Hello, I have submiited a suitable candiateb who is avaiable for this postion" at bounding box center [399, 308] width 209 height 35
click at [434, 293] on div "Hello, I have submitted a suitable candidate who is avaiable for this postion" at bounding box center [399, 308] width 209 height 35
click at [481, 294] on div "Hello, I have submitted a suitable candidate who is available for this postion" at bounding box center [399, 308] width 209 height 35
click at [495, 295] on div "Hello, I have submitted a suitable candidate who is available for this position" at bounding box center [399, 308] width 209 height 35
click at [496, 351] on div "COMMUNICATIONS Operational Communications (0) Use the following section to shar…" at bounding box center [394, 292] width 363 height 144
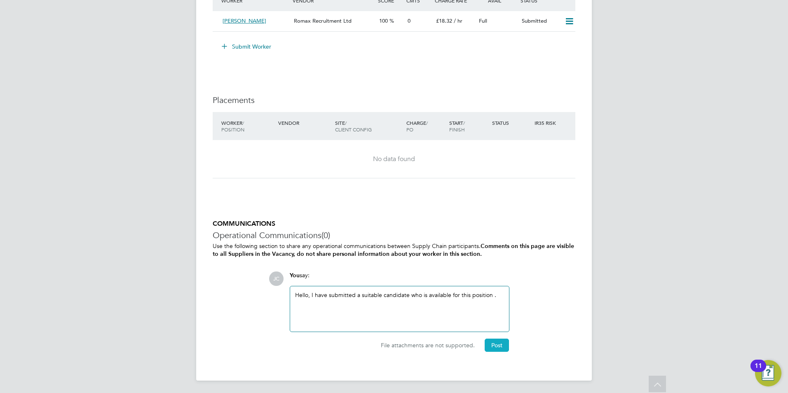
click at [500, 344] on button "Post" at bounding box center [497, 345] width 24 height 13
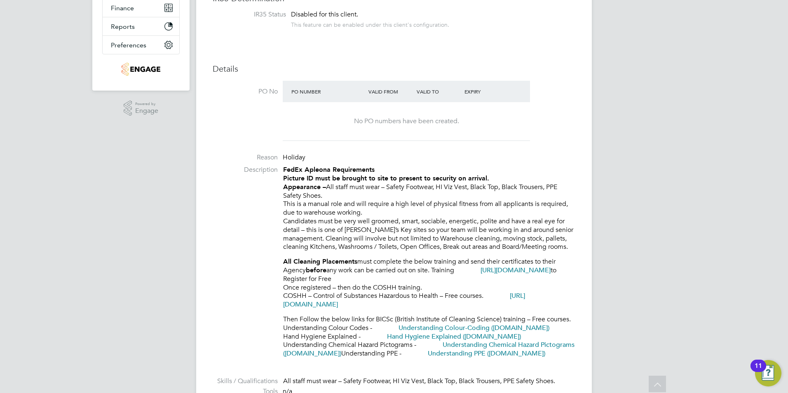
scroll to position [0, 0]
